Goal: Task Accomplishment & Management: Manage account settings

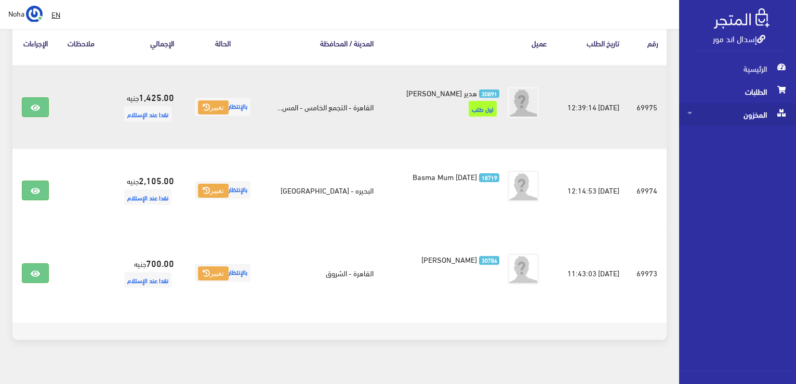
scroll to position [197, 0]
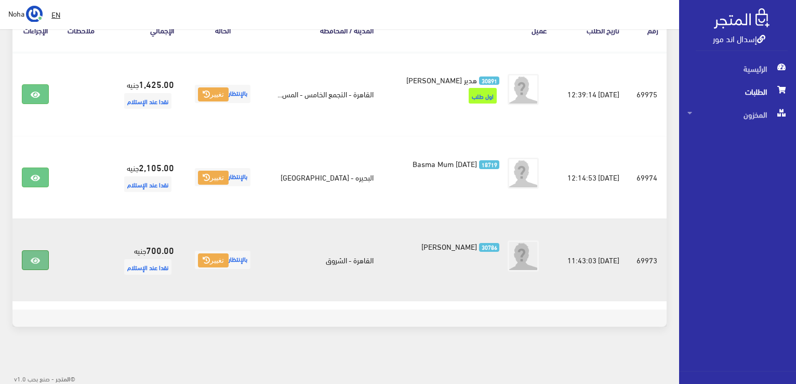
click at [42, 257] on link at bounding box center [35, 260] width 27 height 20
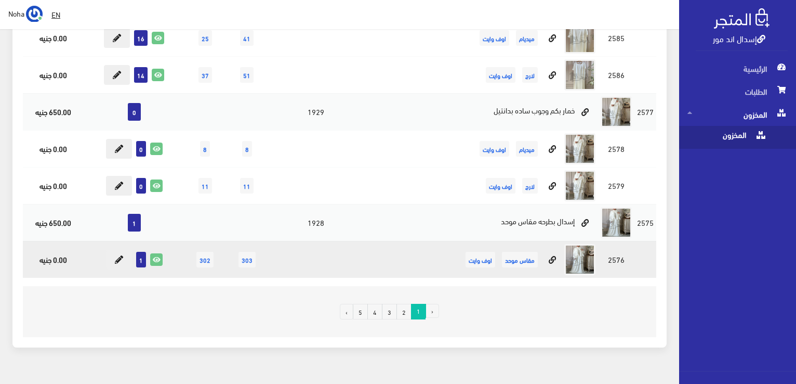
scroll to position [7120, 0]
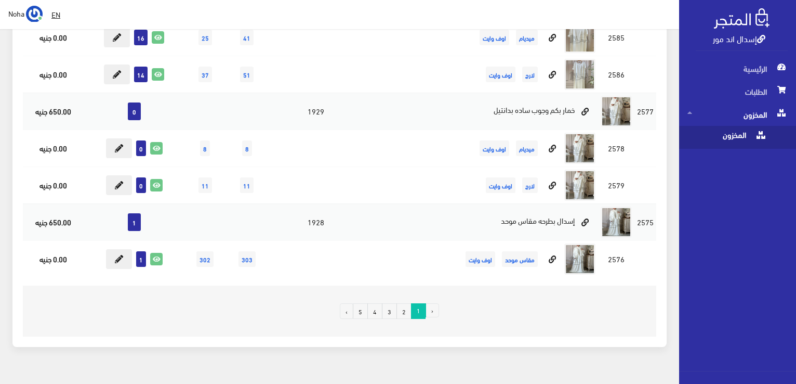
click at [380, 303] on link "4" at bounding box center [374, 311] width 15 height 16
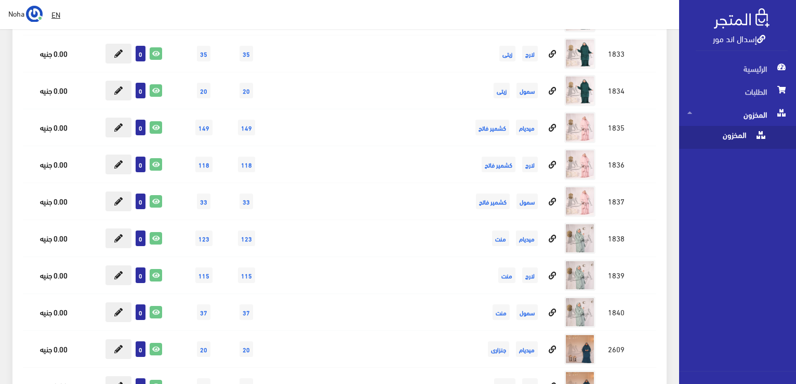
scroll to position [16299, 0]
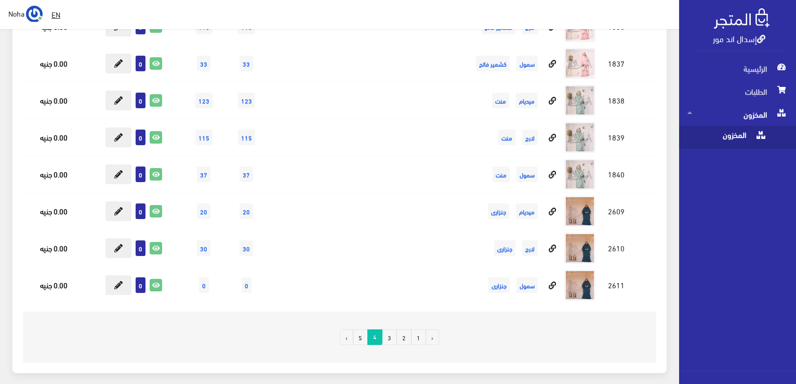
click at [393, 329] on link "3" at bounding box center [389, 337] width 15 height 16
click at [404, 329] on link "2" at bounding box center [403, 337] width 15 height 16
click at [387, 329] on link "3" at bounding box center [389, 337] width 15 height 16
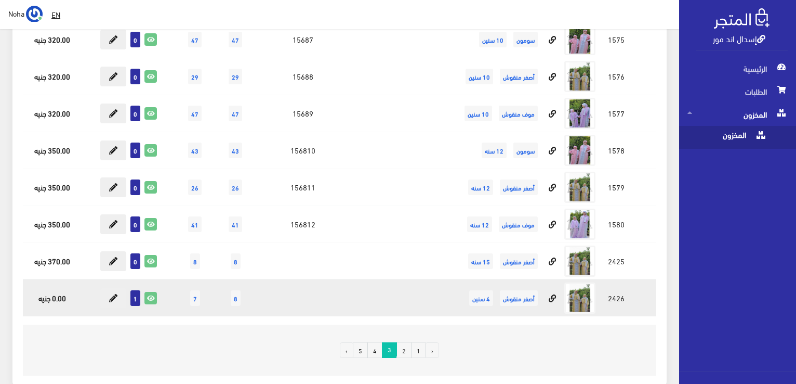
scroll to position [13117, 0]
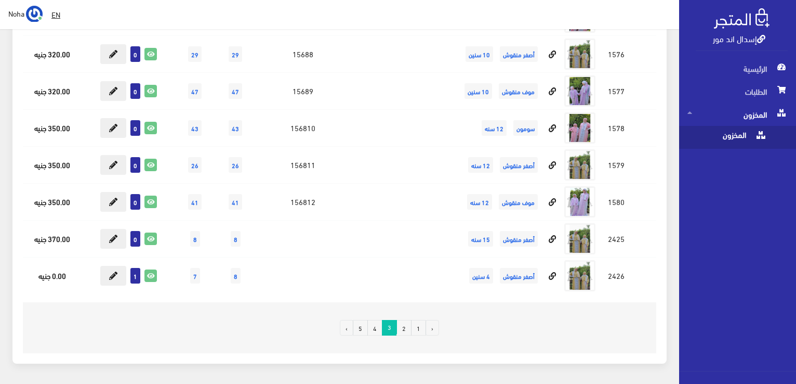
click at [407, 320] on link "2" at bounding box center [403, 328] width 15 height 16
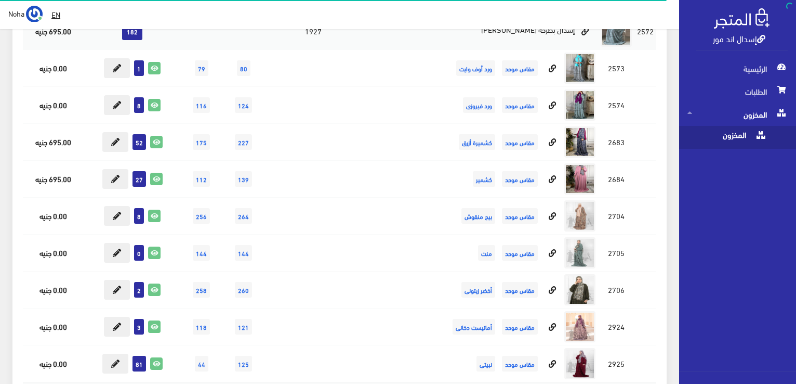
scroll to position [208, 0]
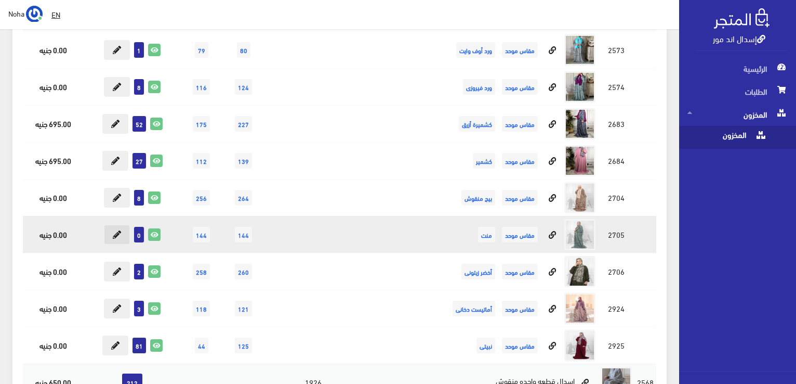
click at [118, 230] on icon at bounding box center [117, 234] width 8 height 8
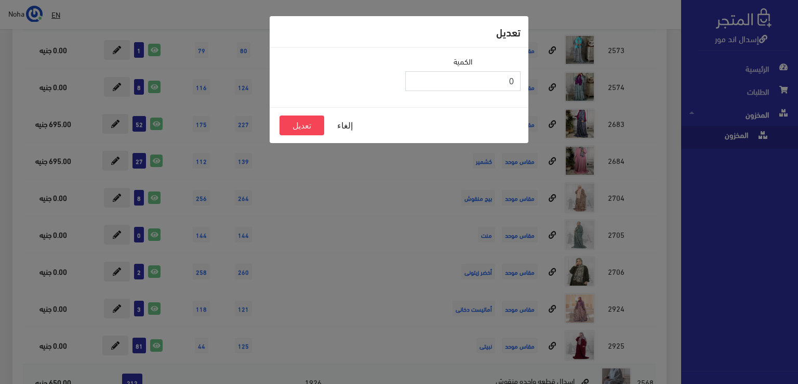
type input "1"
click at [416, 77] on input "1" at bounding box center [462, 81] width 115 height 20
click at [308, 123] on button "تعديل" at bounding box center [302, 125] width 45 height 20
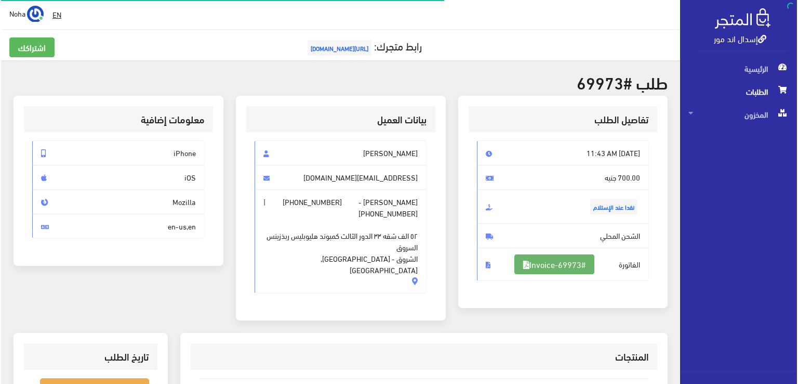
scroll to position [104, 0]
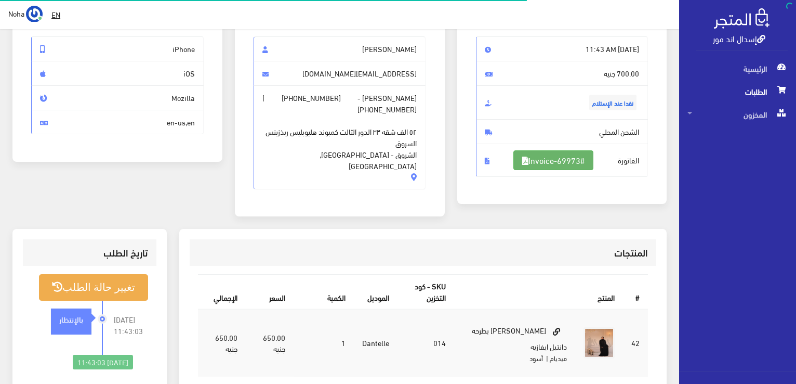
click at [570, 160] on link "#Invoice-69973" at bounding box center [553, 160] width 80 height 20
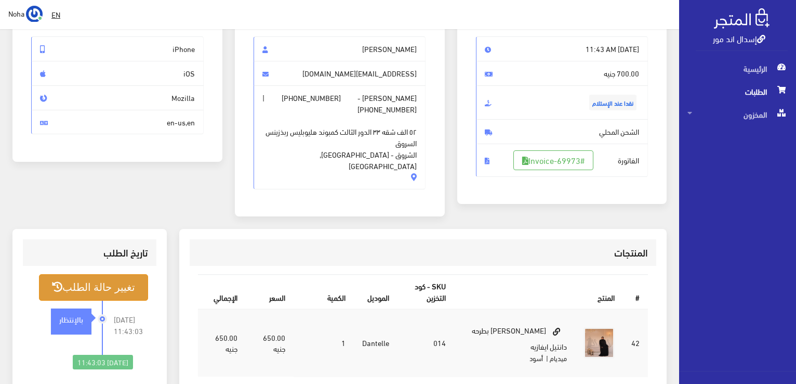
click at [133, 274] on button "تغيير حالة الطلب" at bounding box center [93, 287] width 109 height 27
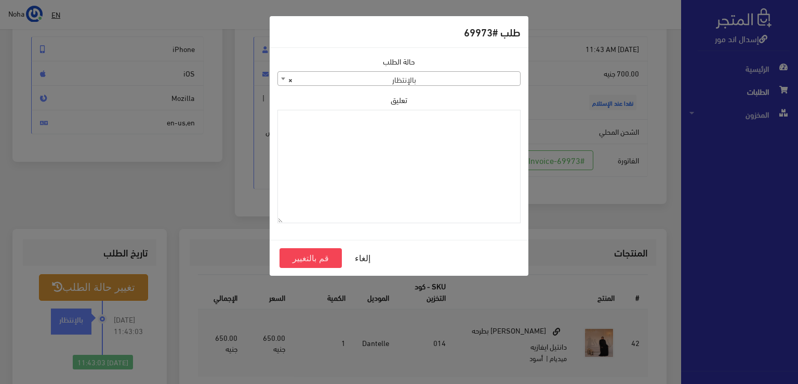
click at [376, 78] on span "× بالإنتظار" at bounding box center [399, 79] width 242 height 15
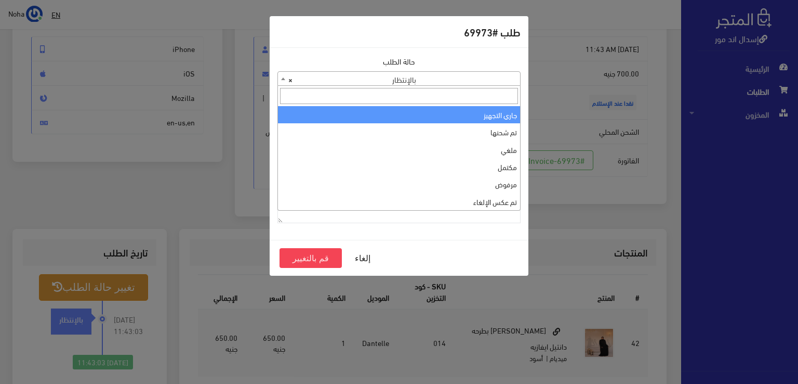
select select "1"
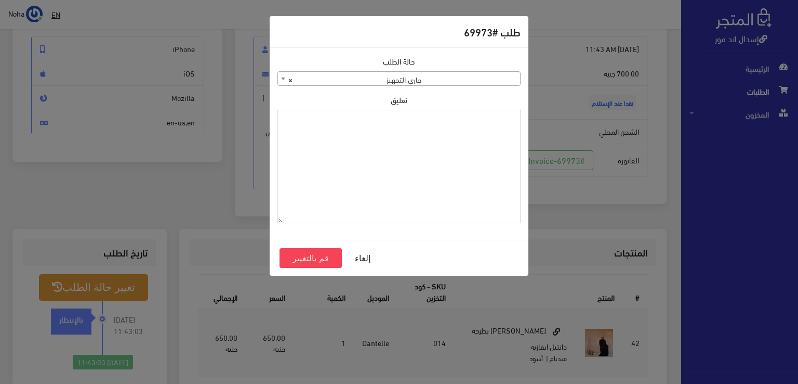
paste textarea "1112491"
type textarea "1112491"
click at [297, 258] on button "قم بالتغيير" at bounding box center [311, 258] width 62 height 20
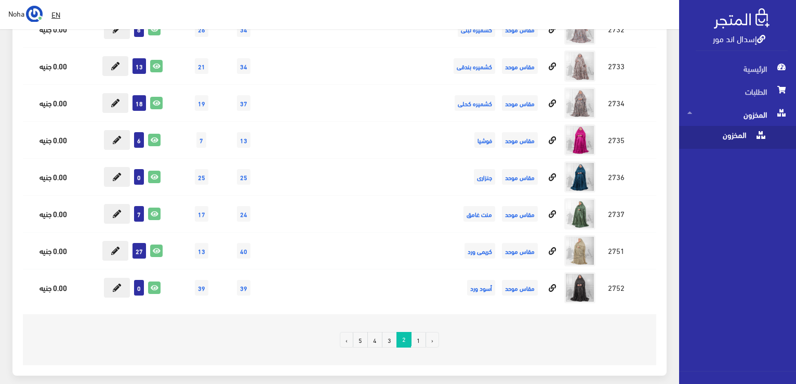
scroll to position [9842, 0]
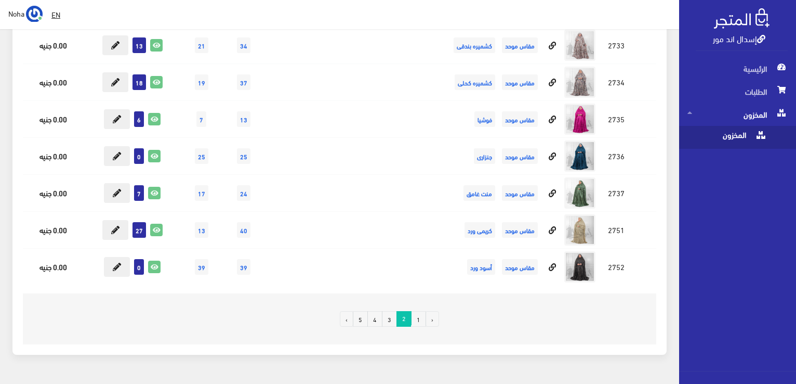
click at [419, 311] on link "1" at bounding box center [418, 319] width 15 height 16
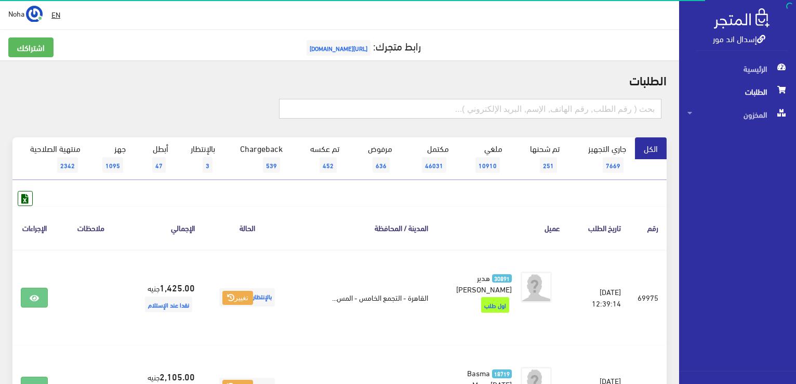
click at [598, 110] on input "text" at bounding box center [470, 109] width 382 height 20
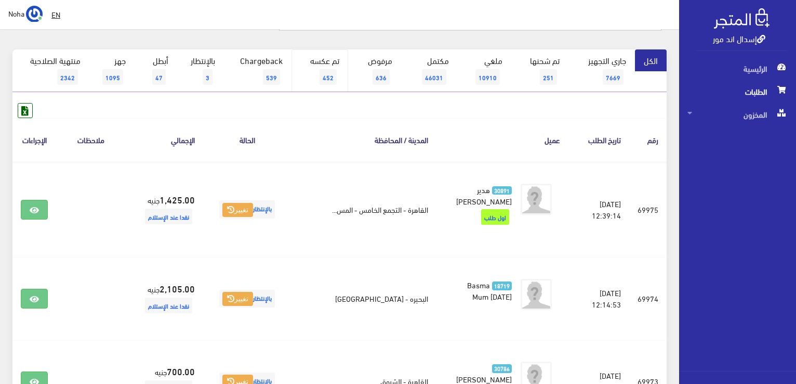
scroll to position [104, 0]
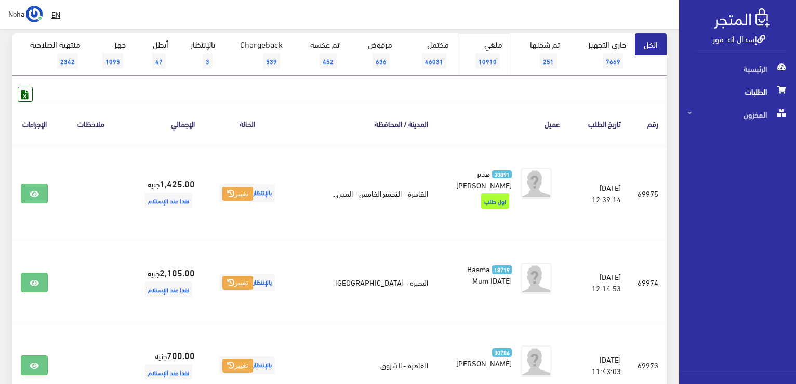
click at [497, 56] on span "10910" at bounding box center [487, 61] width 24 height 16
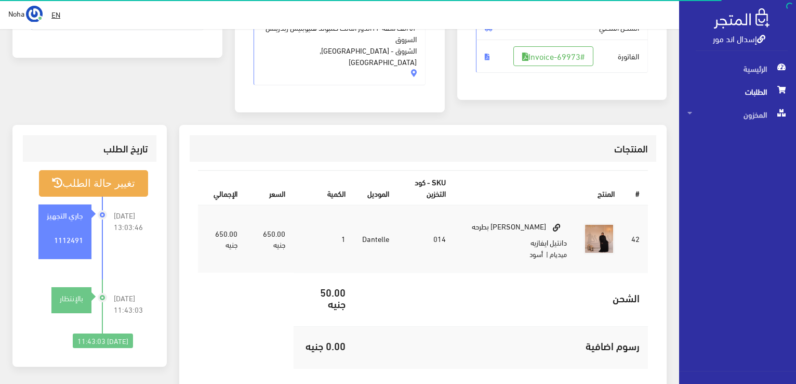
scroll to position [260, 0]
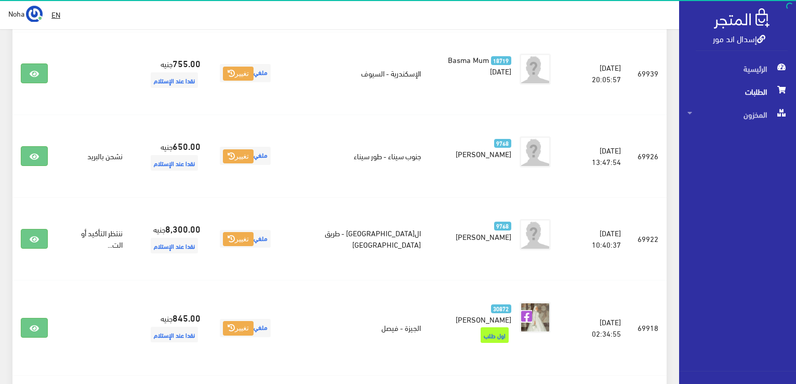
scroll to position [468, 0]
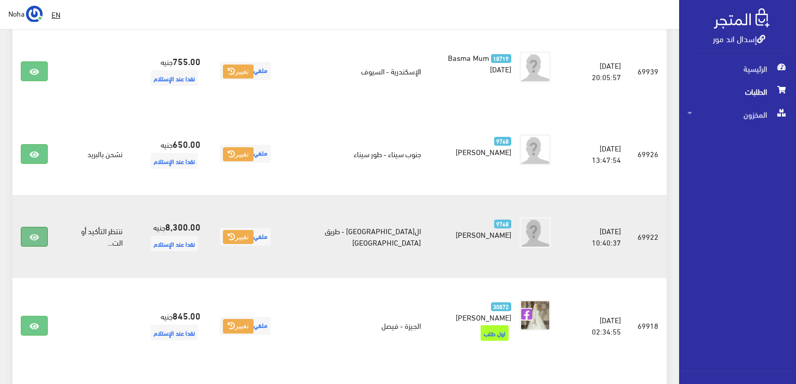
click at [32, 235] on icon at bounding box center [34, 237] width 9 height 8
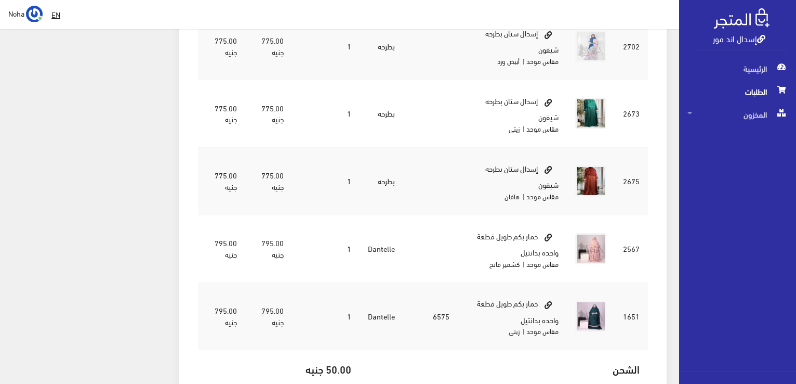
scroll to position [883, 0]
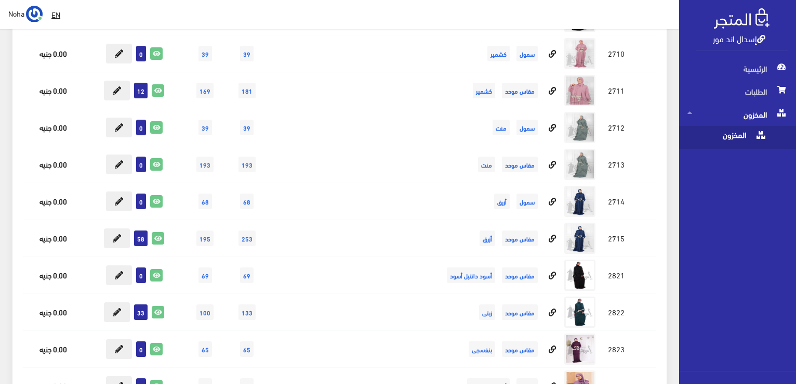
scroll to position [4677, 0]
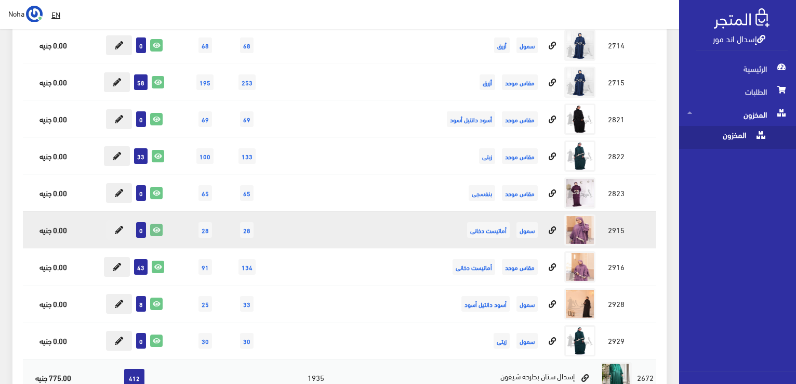
click at [161, 224] on icon at bounding box center [156, 229] width 11 height 11
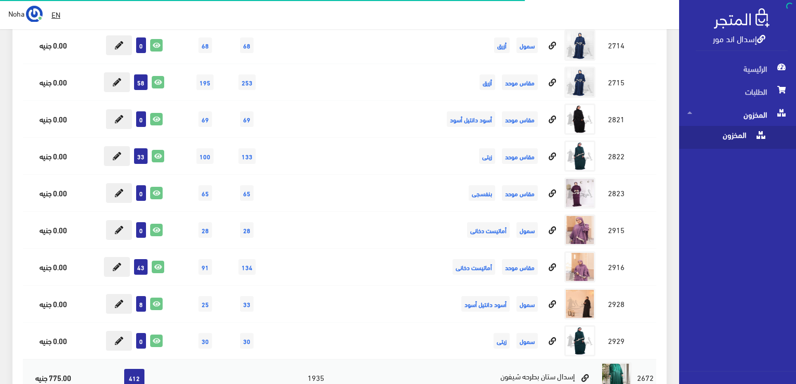
scroll to position [4677, 0]
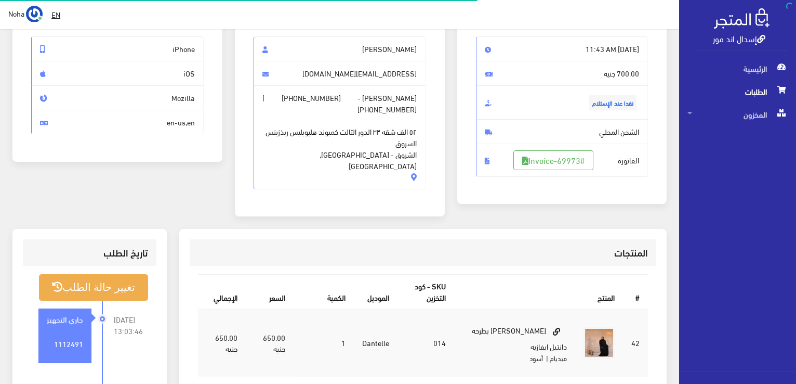
scroll to position [104, 0]
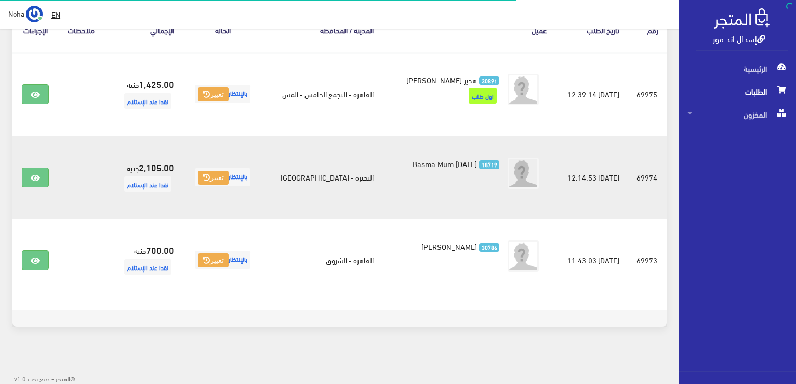
scroll to position [197, 0]
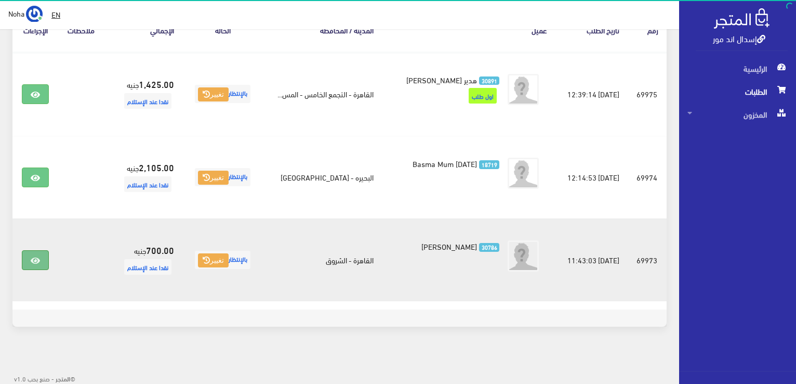
click at [45, 254] on link at bounding box center [35, 260] width 27 height 20
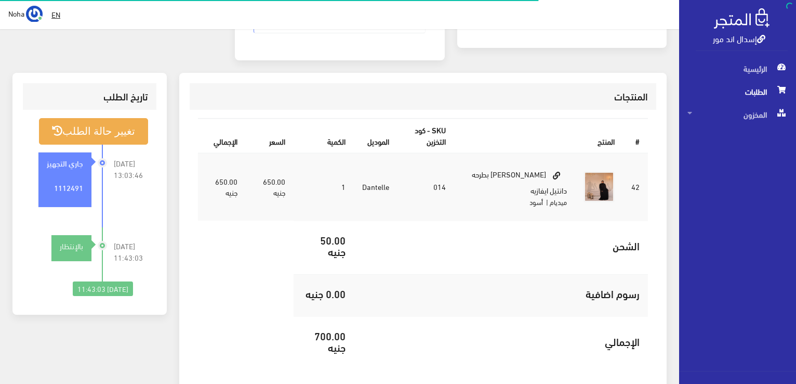
scroll to position [260, 0]
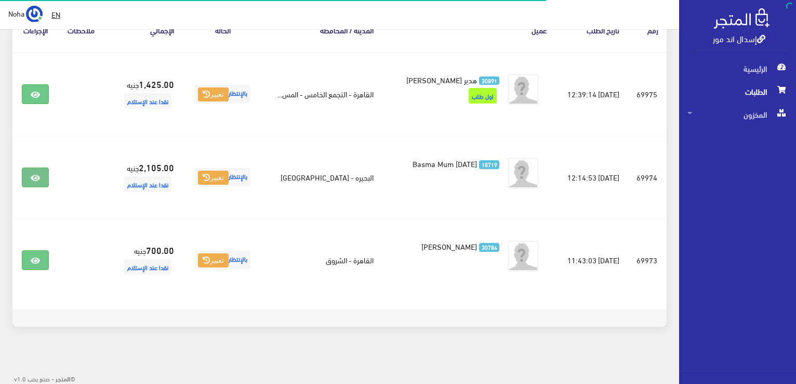
click at [31, 175] on icon at bounding box center [35, 178] width 9 height 8
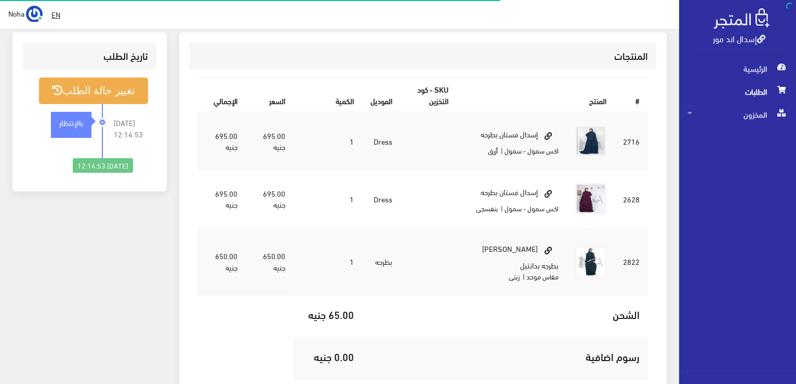
scroll to position [312, 0]
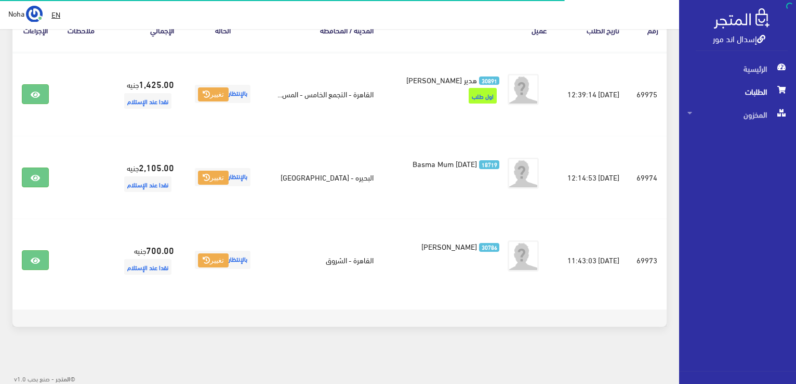
scroll to position [197, 0]
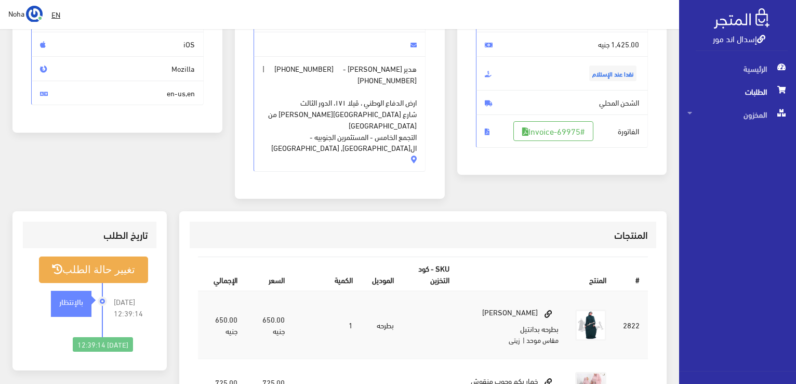
scroll to position [52, 0]
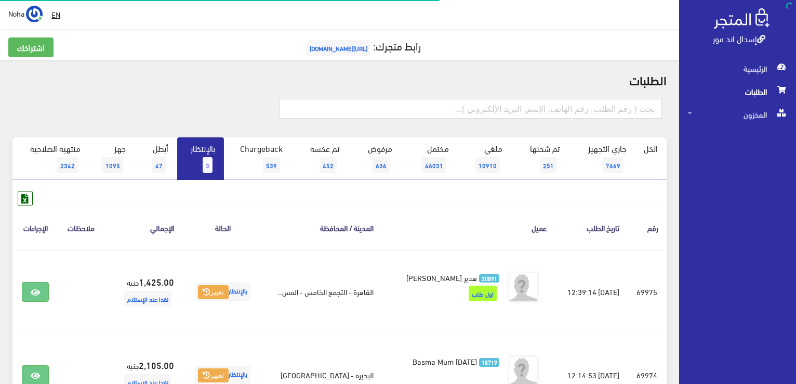
scroll to position [197, 0]
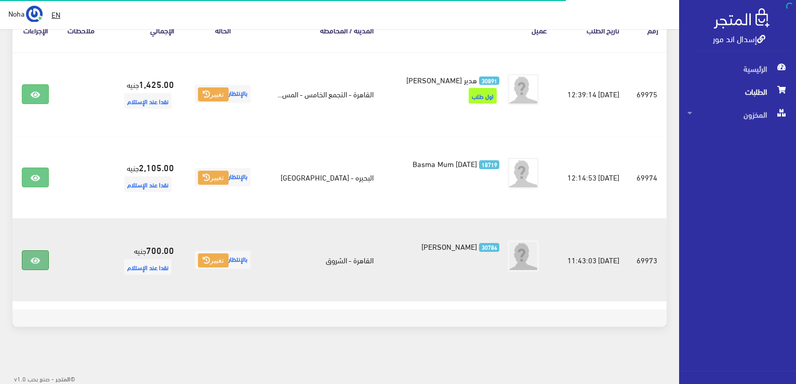
click at [45, 258] on link at bounding box center [35, 260] width 27 height 20
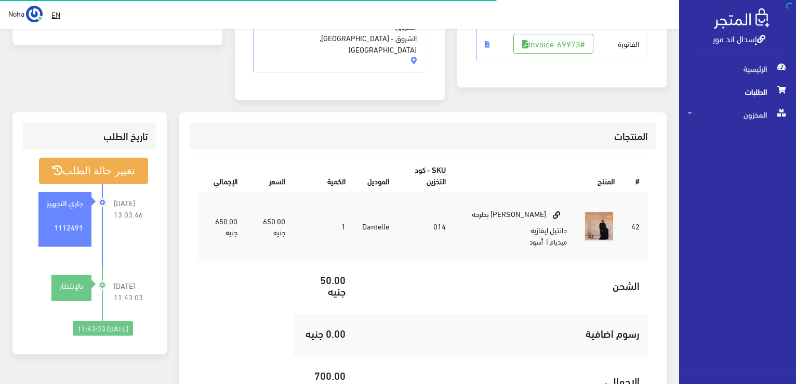
scroll to position [201, 0]
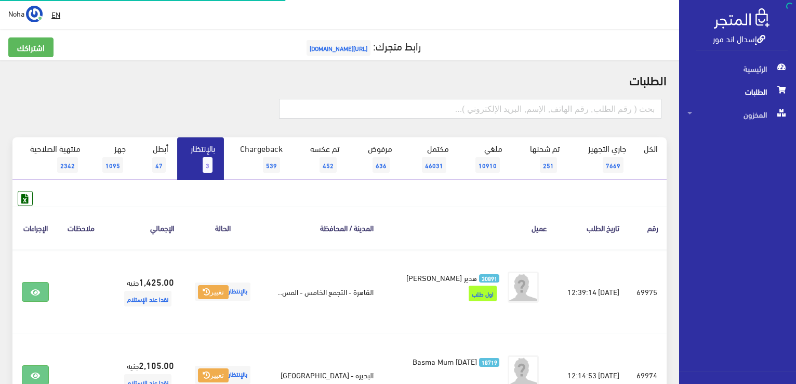
scroll to position [197, 0]
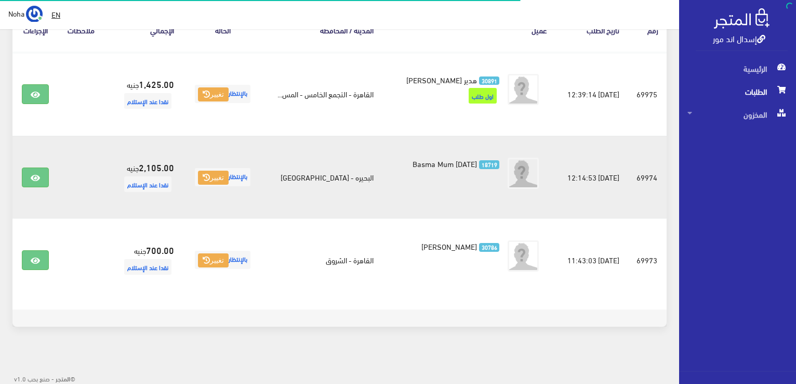
click at [50, 177] on td at bounding box center [35, 177] width 46 height 83
click at [45, 174] on link at bounding box center [35, 177] width 27 height 20
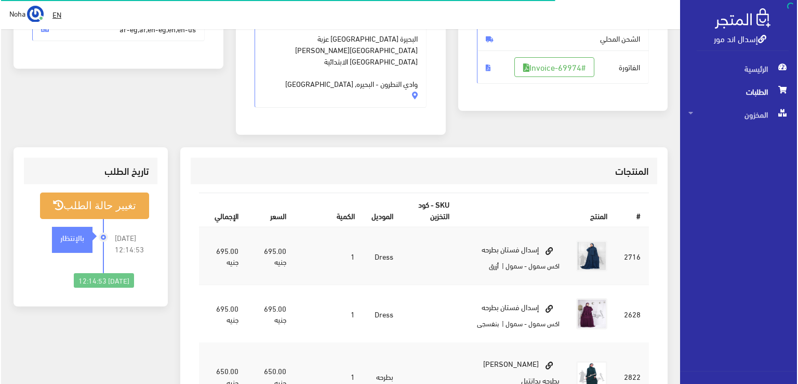
scroll to position [208, 0]
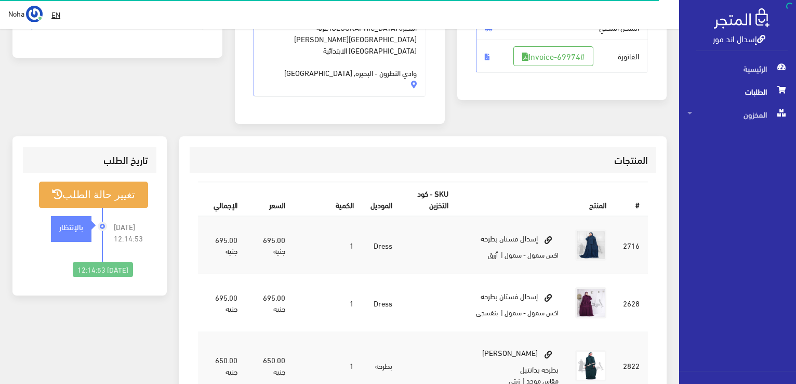
click at [559, 39] on span "الفاتورة #Invoice-69974" at bounding box center [562, 55] width 173 height 33
click at [559, 66] on span "الفاتورة #Invoice-69974" at bounding box center [562, 55] width 173 height 33
click at [559, 56] on link "#Invoice-69974" at bounding box center [553, 56] width 80 height 20
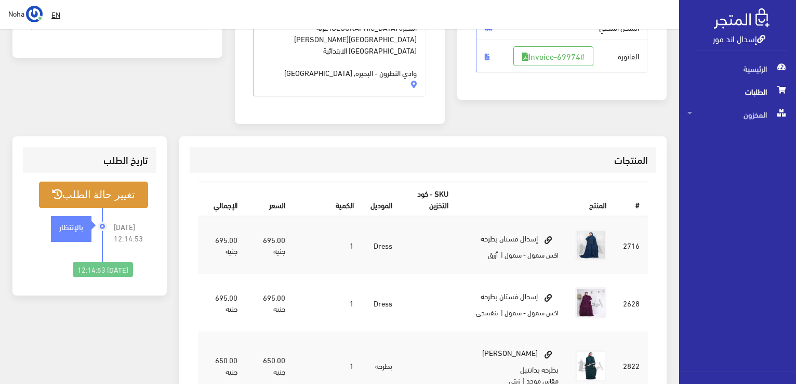
click at [89, 190] on button "تغيير حالة الطلب" at bounding box center [93, 194] width 109 height 27
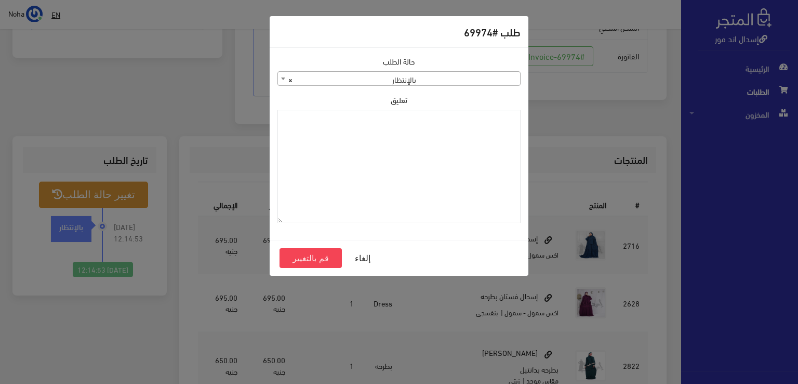
click at [459, 77] on span "× بالإنتظار" at bounding box center [399, 79] width 242 height 15
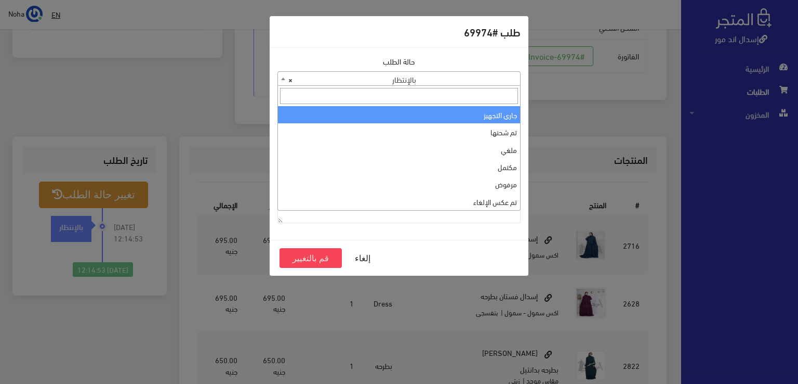
select select "1"
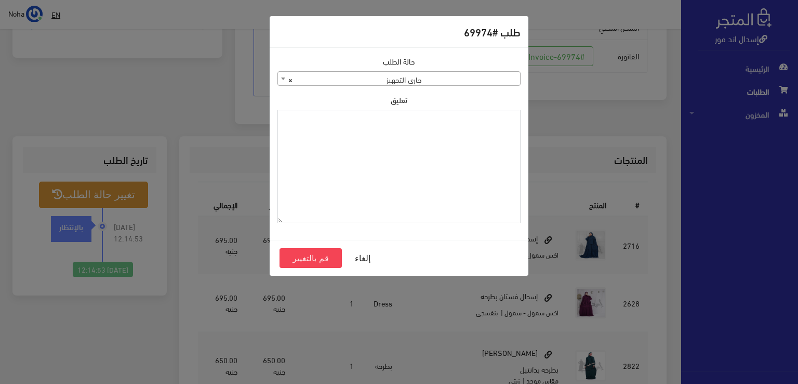
paste textarea "1112491"
type textarea "1112491"
click at [302, 260] on button "قم بالتغيير" at bounding box center [311, 258] width 62 height 20
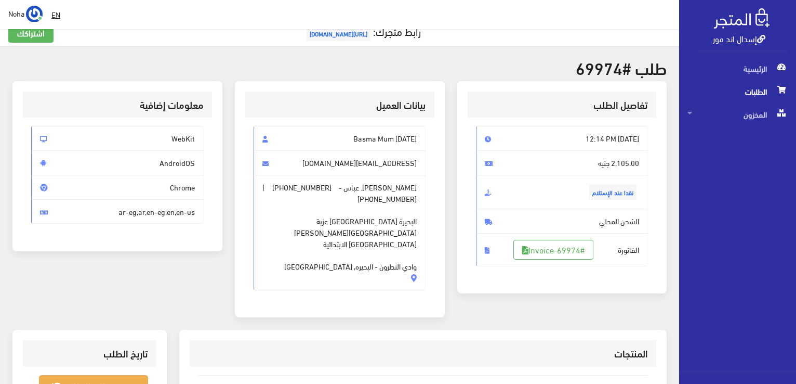
scroll to position [260, 0]
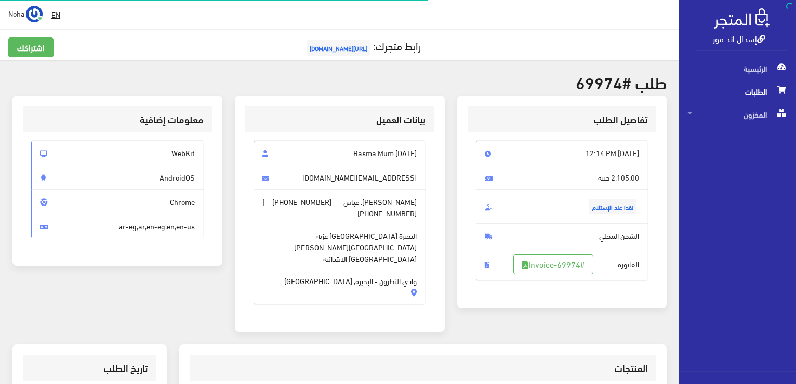
scroll to position [204, 0]
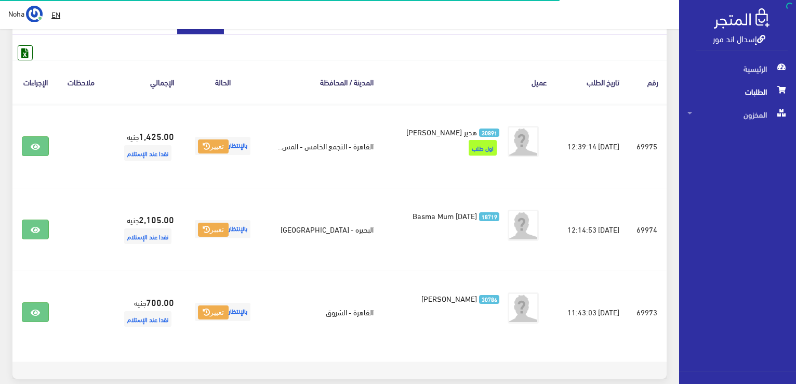
scroll to position [146, 0]
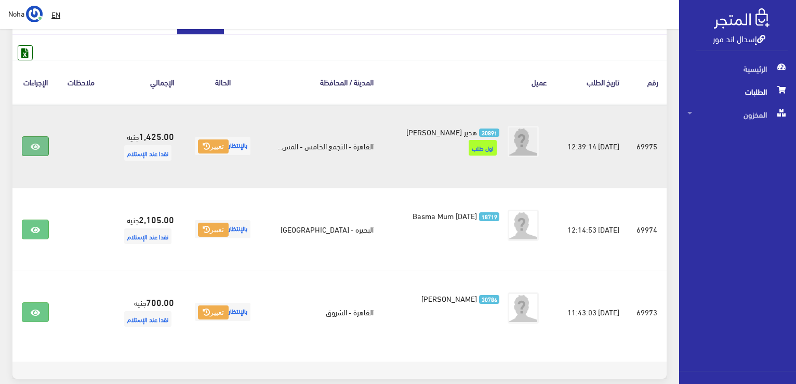
click at [28, 143] on link at bounding box center [35, 146] width 27 height 20
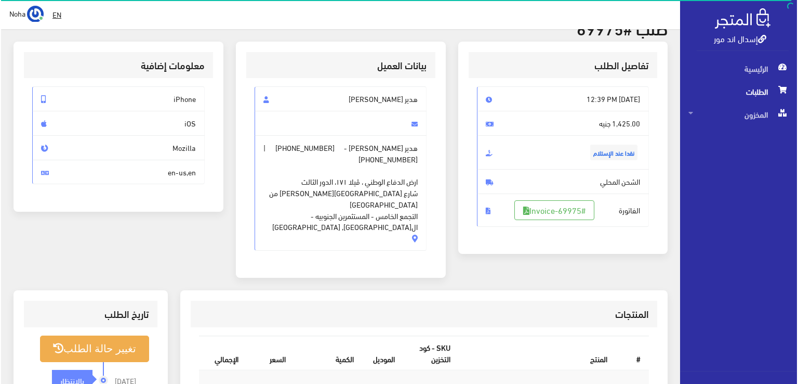
scroll to position [104, 0]
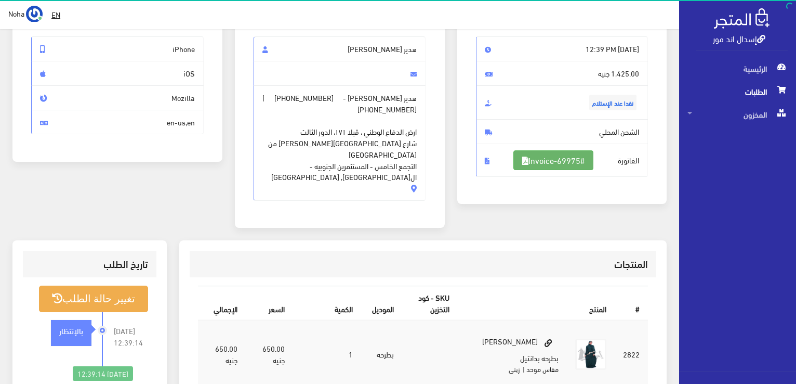
click at [522, 157] on icon at bounding box center [525, 160] width 6 height 8
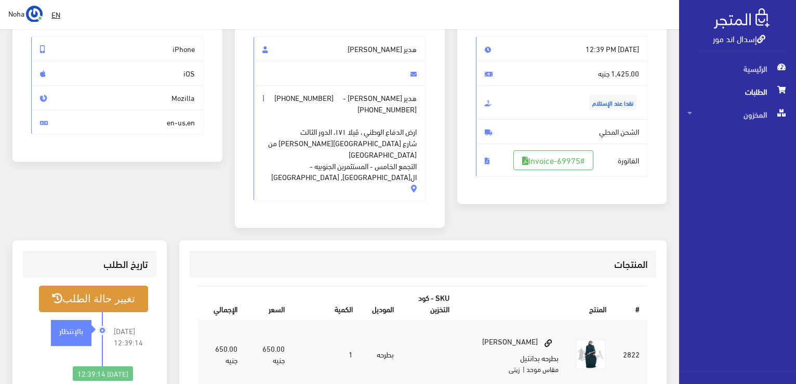
click at [128, 285] on button "تغيير حالة الطلب" at bounding box center [93, 298] width 109 height 27
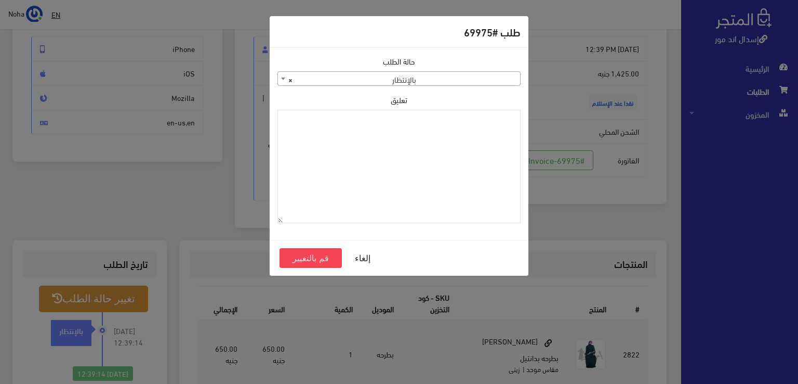
click at [460, 78] on span "× بالإنتظار" at bounding box center [399, 79] width 242 height 15
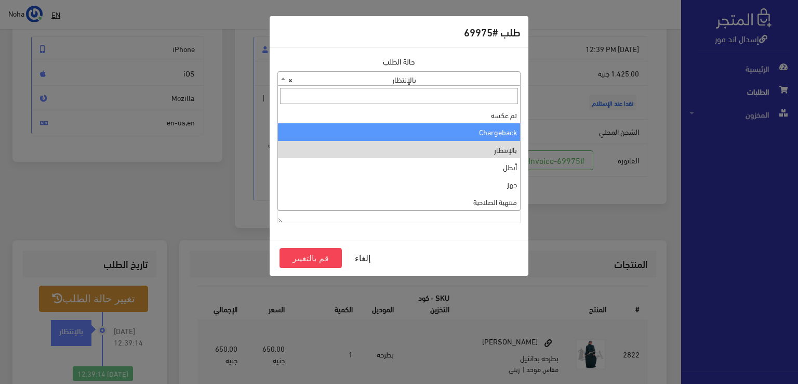
scroll to position [0, 0]
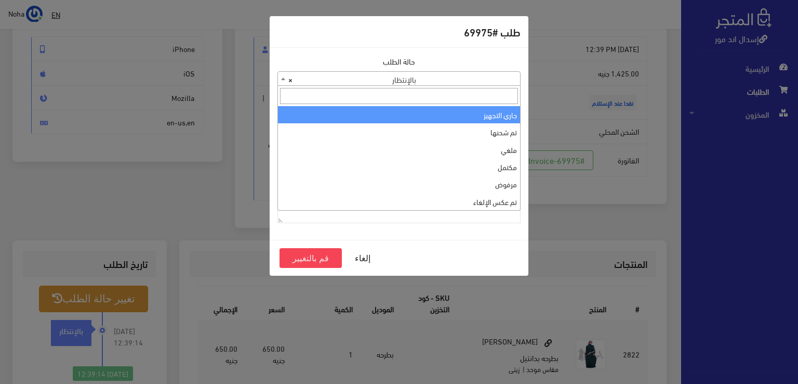
select select "1"
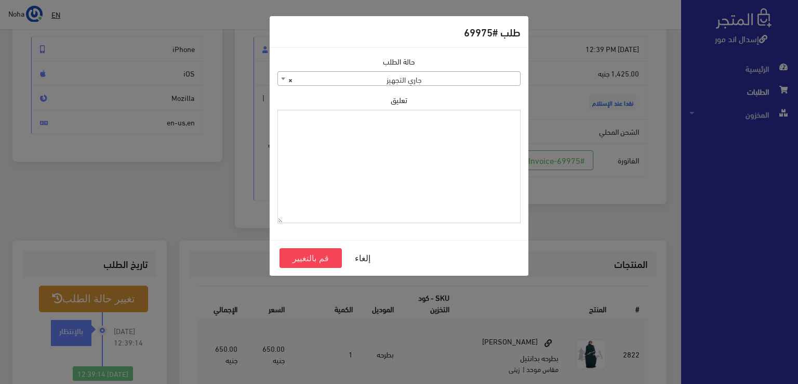
paste textarea "1112491"
type textarea "1112491"
click at [298, 260] on button "قم بالتغيير" at bounding box center [311, 258] width 62 height 20
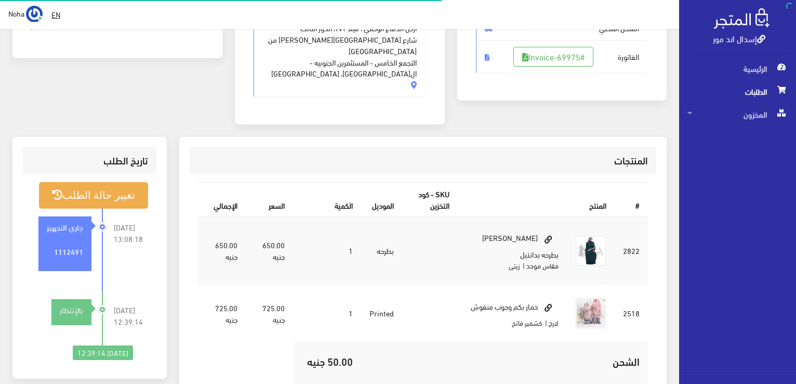
scroll to position [208, 0]
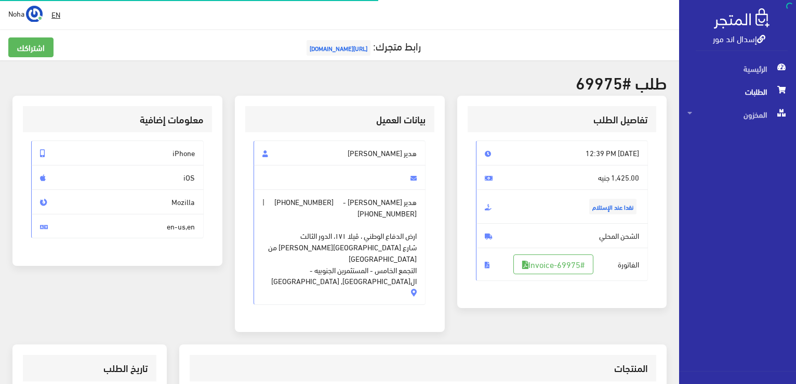
scroll to position [104, 0]
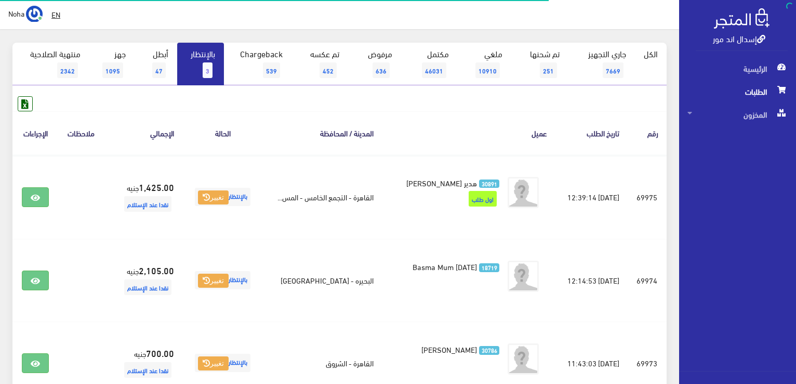
scroll to position [94, 0]
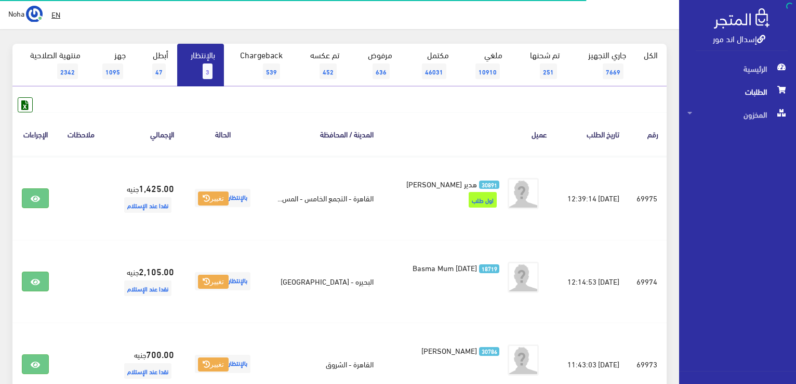
click at [195, 78] on link "بالإنتظار 3" at bounding box center [200, 65] width 47 height 43
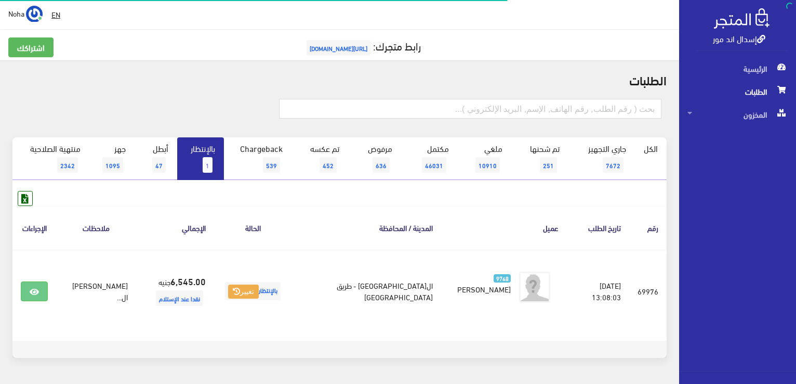
scroll to position [31, 0]
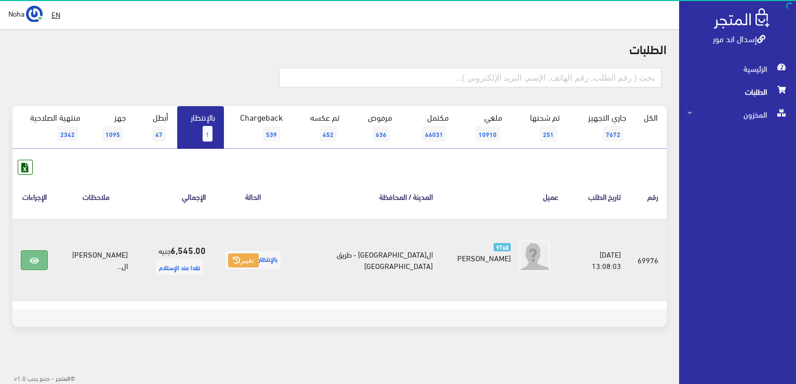
click at [32, 257] on icon at bounding box center [34, 260] width 9 height 8
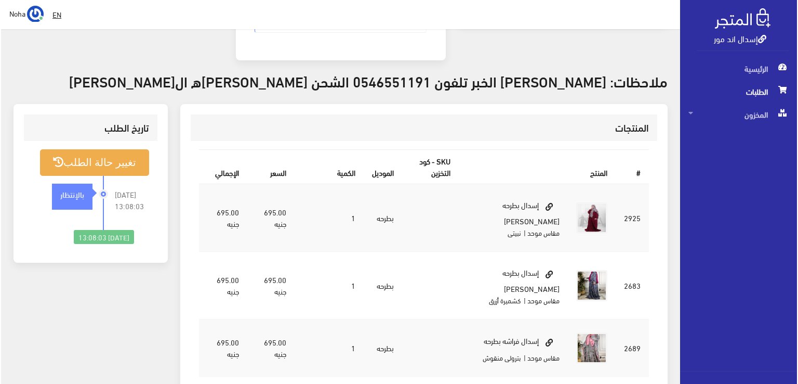
scroll to position [201, 0]
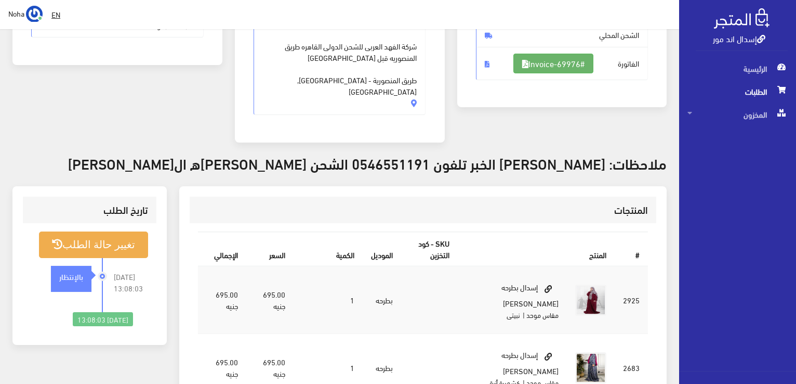
click at [559, 67] on link "#Invoice-69976" at bounding box center [553, 64] width 80 height 20
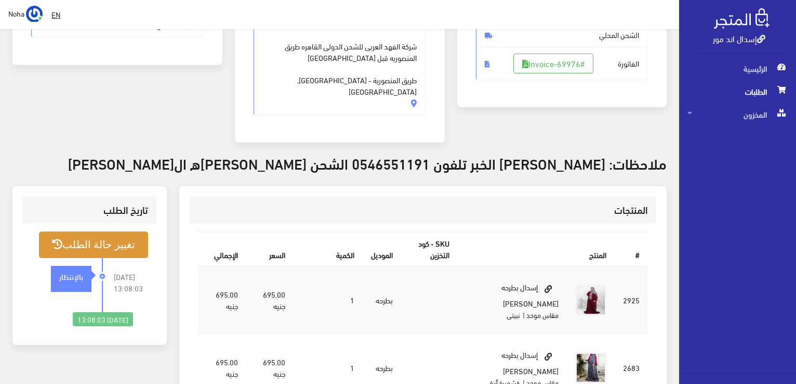
click at [131, 231] on button "تغيير حالة الطلب" at bounding box center [93, 244] width 109 height 27
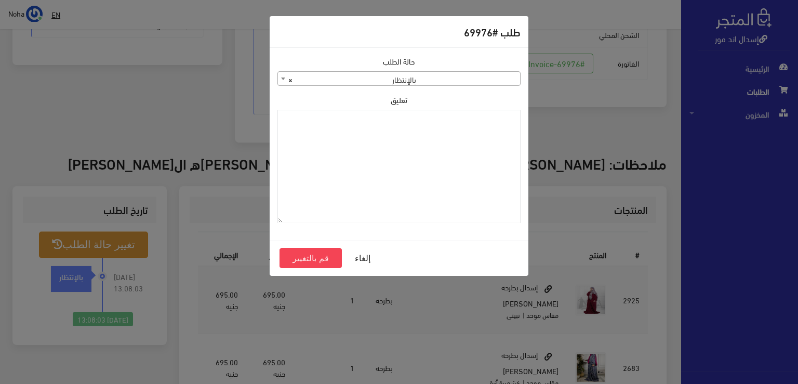
click at [425, 72] on span "× بالإنتظار" at bounding box center [399, 79] width 242 height 15
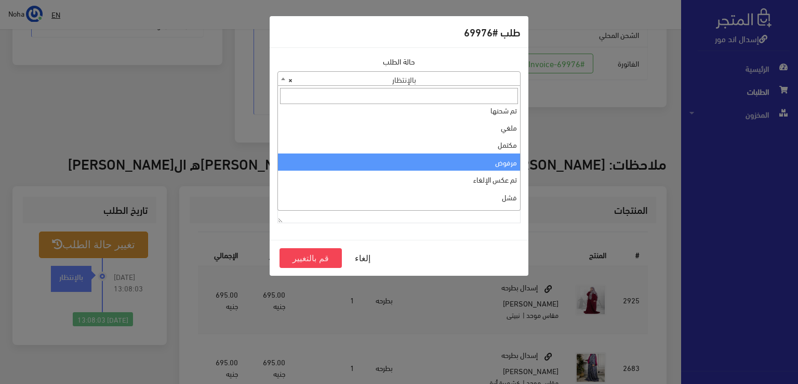
scroll to position [0, 0]
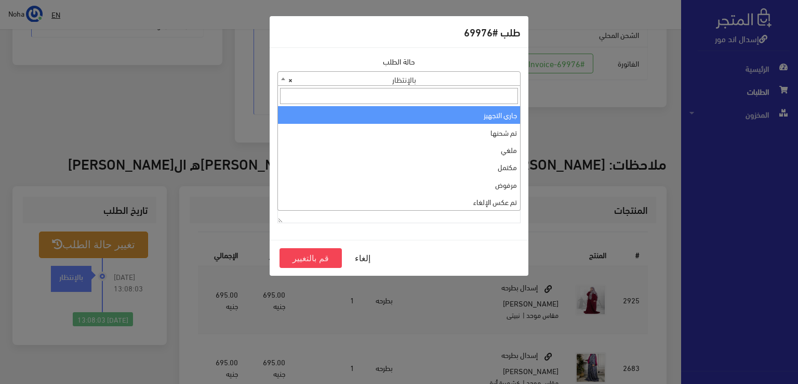
click at [443, 101] on input "search" at bounding box center [399, 96] width 238 height 16
select select "1"
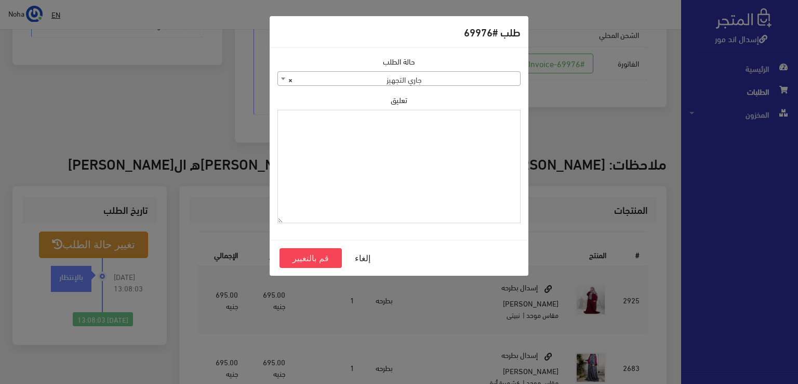
click at [434, 150] on textarea "تعليق" at bounding box center [398, 167] width 243 height 114
click at [321, 258] on button "قم بالتغيير" at bounding box center [311, 258] width 62 height 20
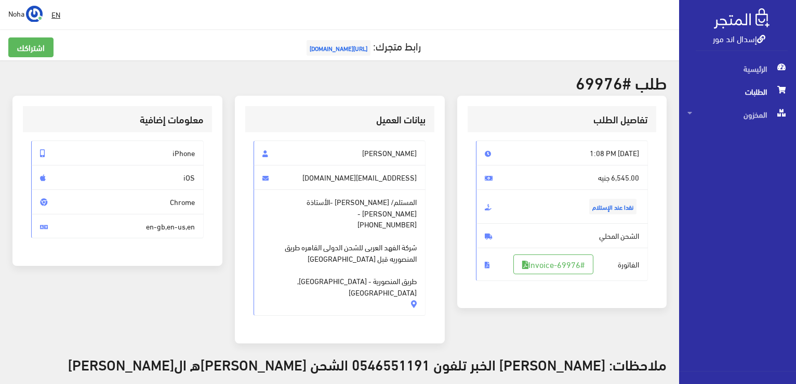
click at [338, 208] on span "المستلم/ [PERSON_NAME] -الأستاذة [PERSON_NAME] - [PHONE_NUMBER] شركة الفهد العر…" at bounding box center [340, 252] width 173 height 127
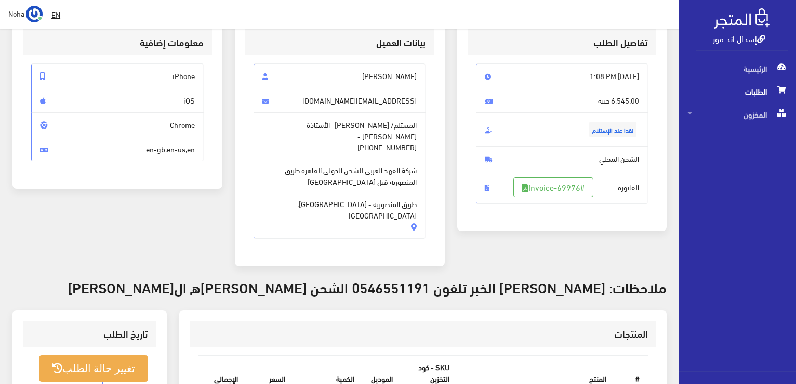
scroll to position [156, 0]
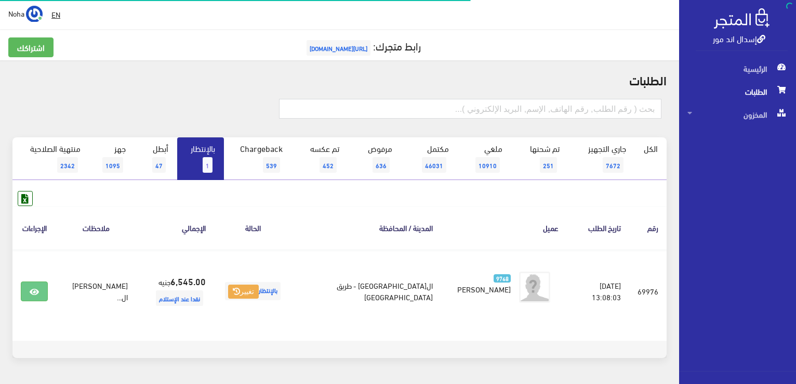
scroll to position [31, 0]
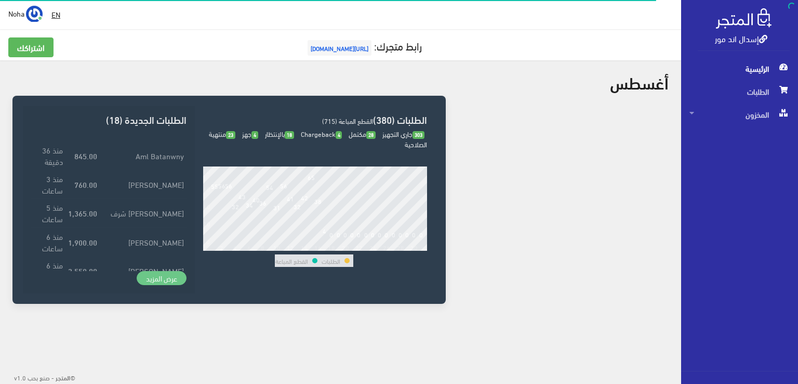
click at [156, 279] on link "عرض المزيد" at bounding box center [162, 278] width 50 height 15
